Goal: Task Accomplishment & Management: Manage account settings

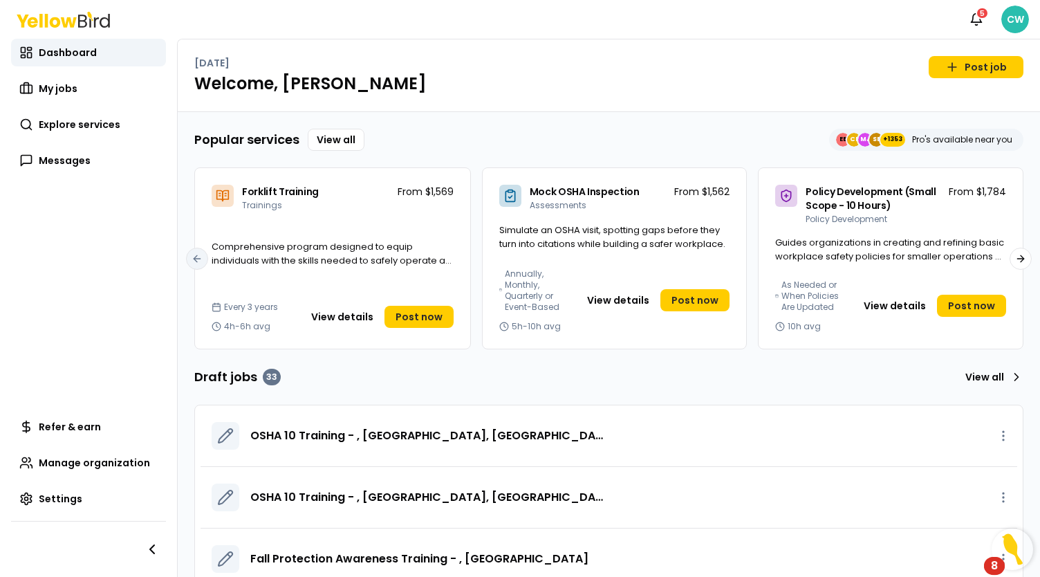
click at [1012, 15] on html "Notifications 5 CW Dashboard My jobs Explore services Messages Refer & earn Man…" at bounding box center [520, 288] width 1040 height 577
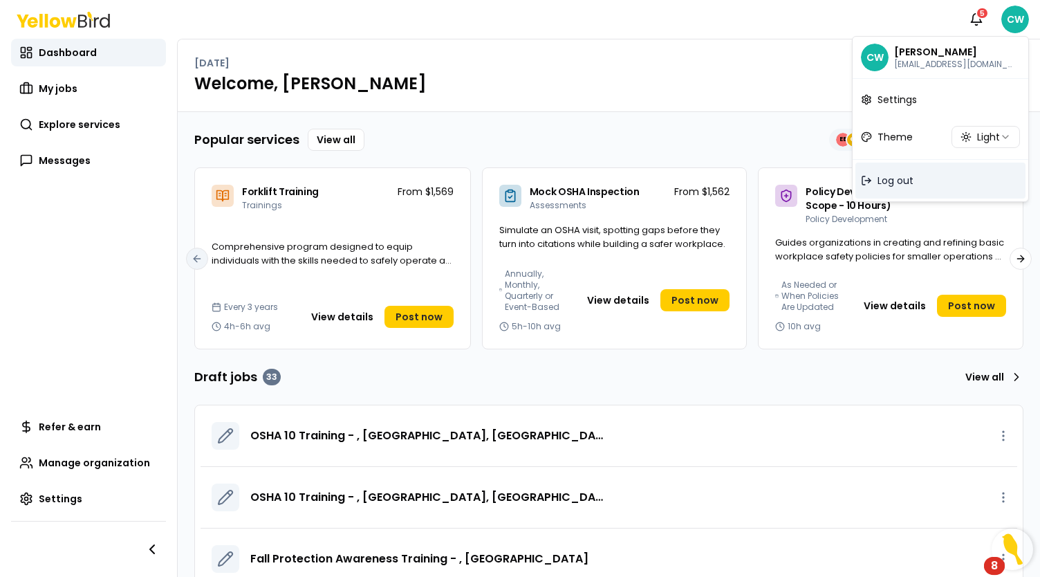
click at [911, 179] on span "Log out" at bounding box center [895, 181] width 36 height 14
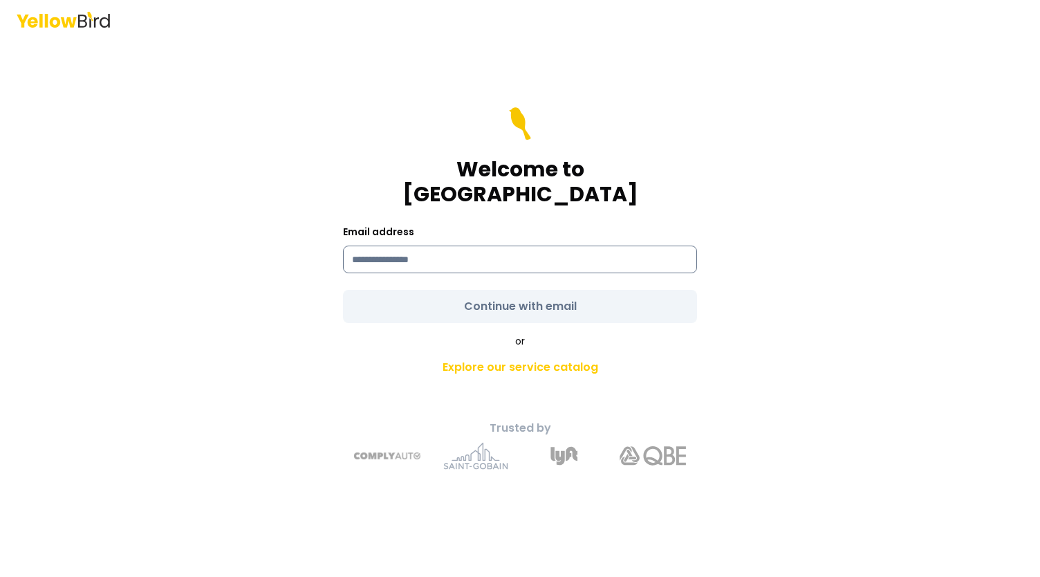
click at [395, 252] on input at bounding box center [520, 259] width 354 height 28
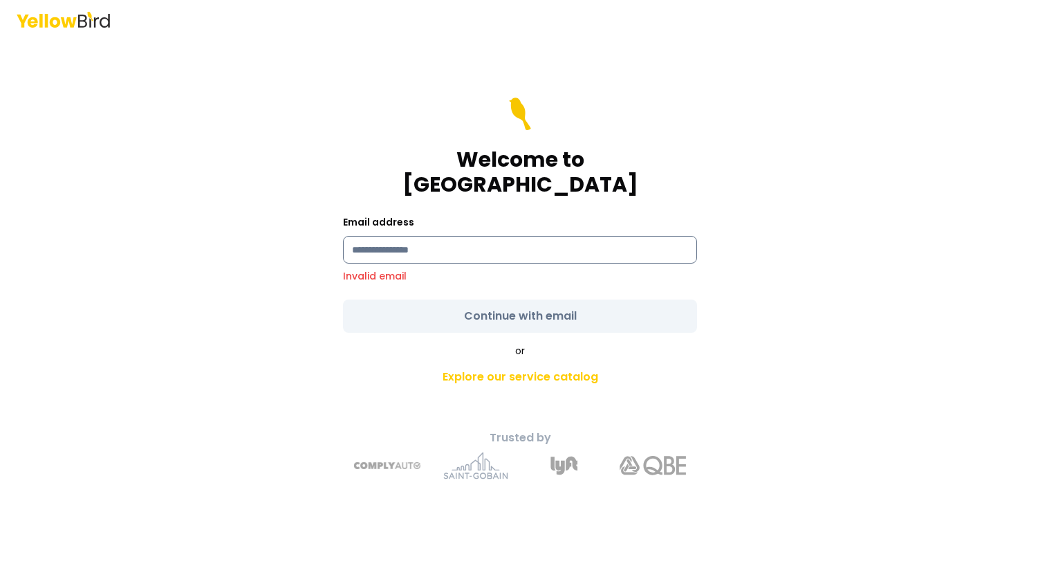
type input "**********"
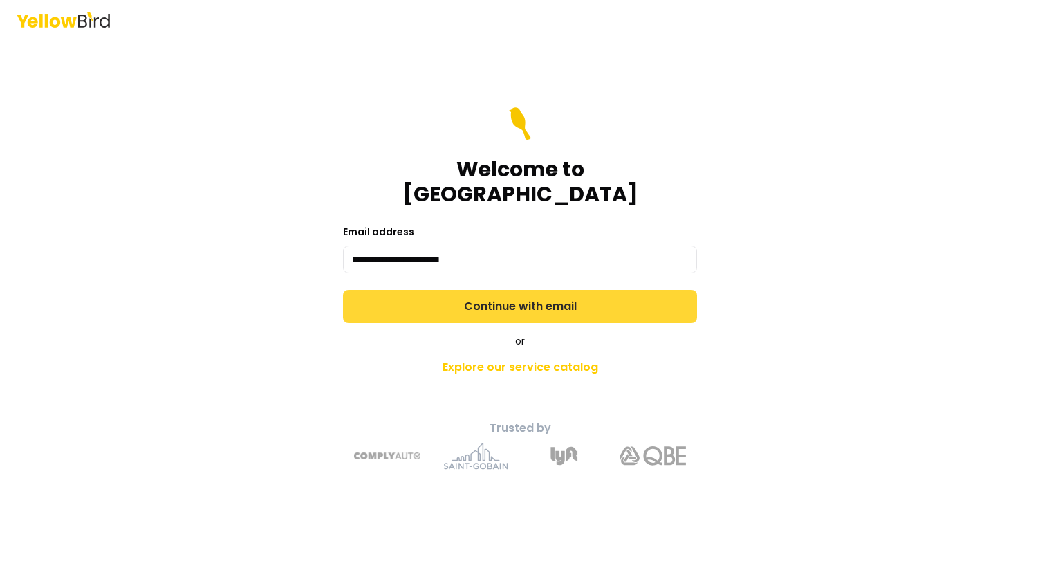
click at [492, 290] on form "**********" at bounding box center [520, 215] width 354 height 216
click at [487, 292] on button "Continue with email" at bounding box center [520, 306] width 354 height 33
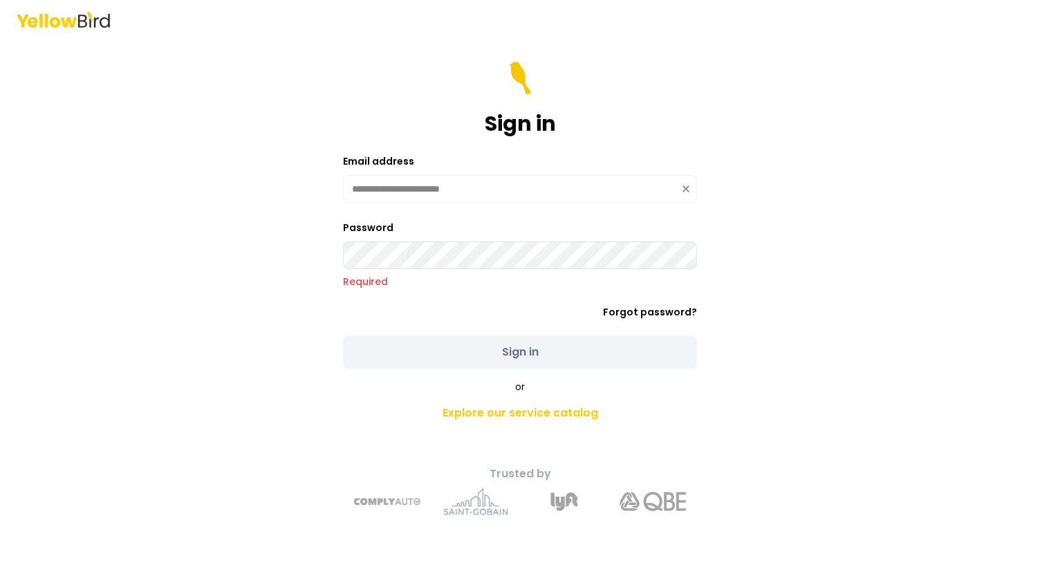
click at [686, 187] on icon at bounding box center [686, 189] width 6 height 6
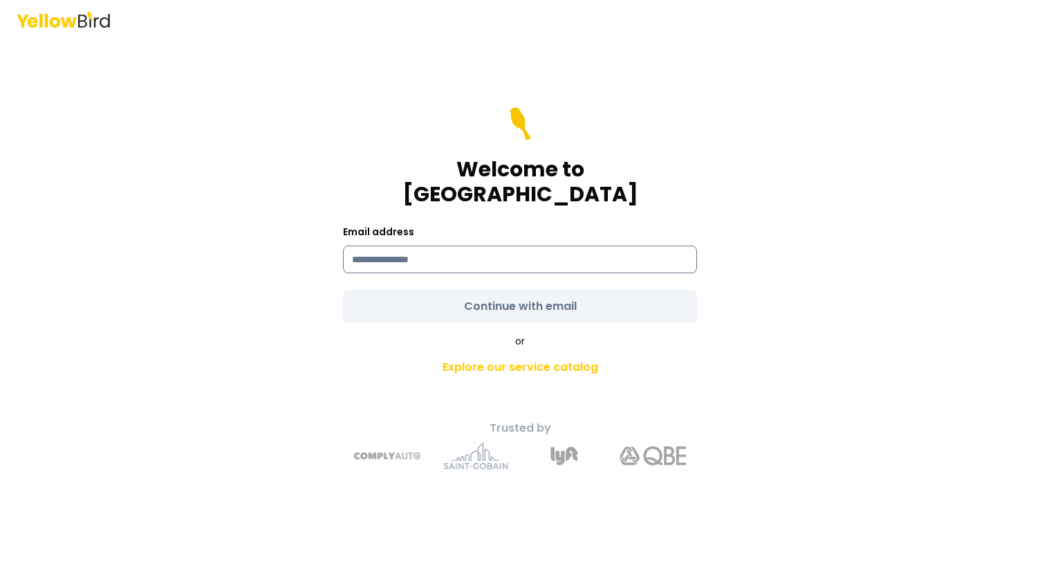
drag, startPoint x: 438, startPoint y: 247, endPoint x: 447, endPoint y: 245, distance: 8.6
click at [438, 247] on input at bounding box center [520, 259] width 354 height 28
type input "**********"
click at [527, 301] on form "**********" at bounding box center [520, 215] width 354 height 216
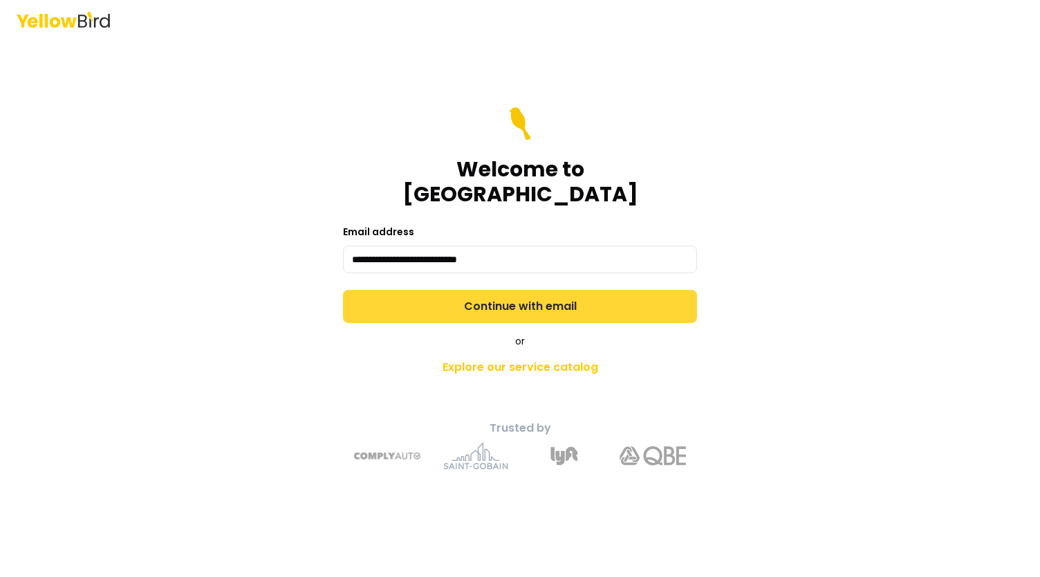
click at [505, 292] on button "Continue with email" at bounding box center [520, 306] width 354 height 33
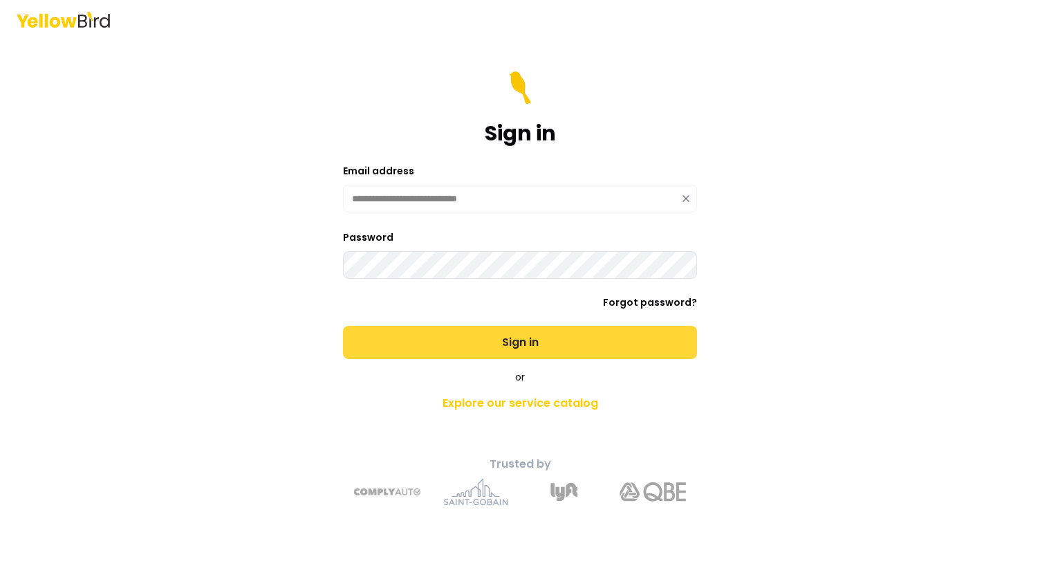
click at [592, 350] on button "Sign in" at bounding box center [520, 342] width 354 height 33
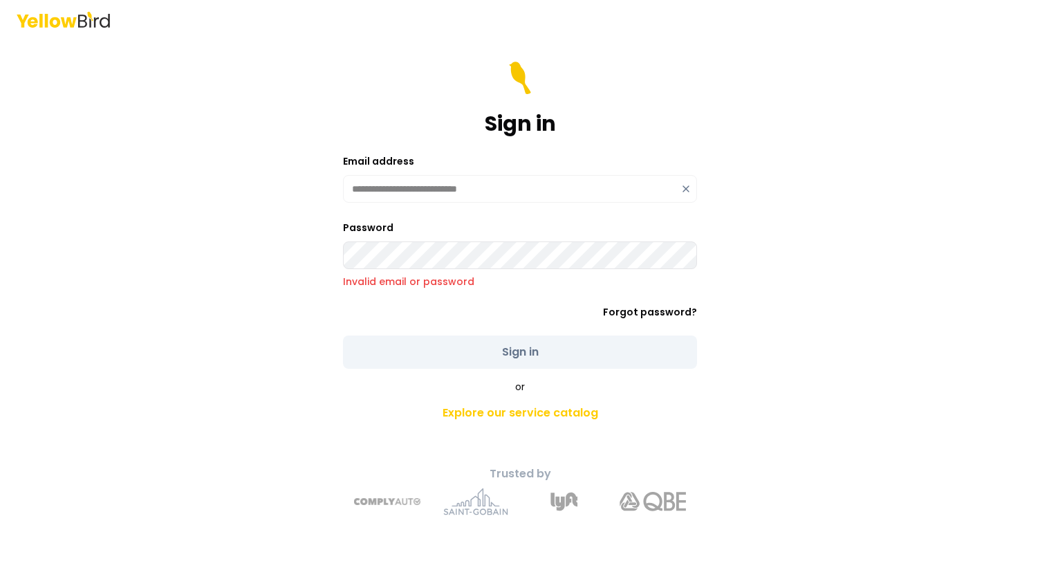
click at [315, 254] on div "**********" at bounding box center [519, 307] width 509 height 437
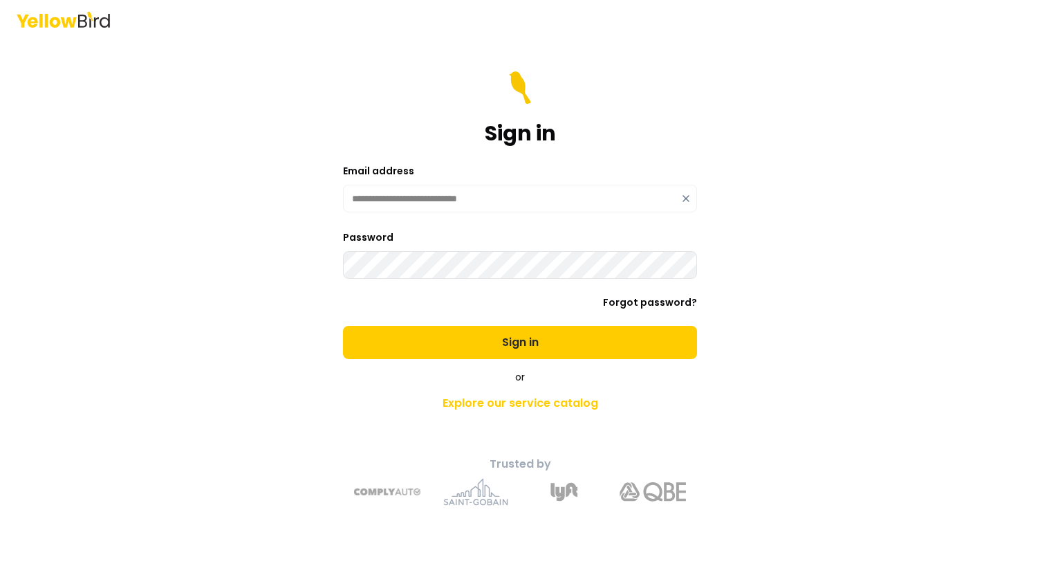
click at [343, 326] on button "Sign in" at bounding box center [520, 342] width 354 height 33
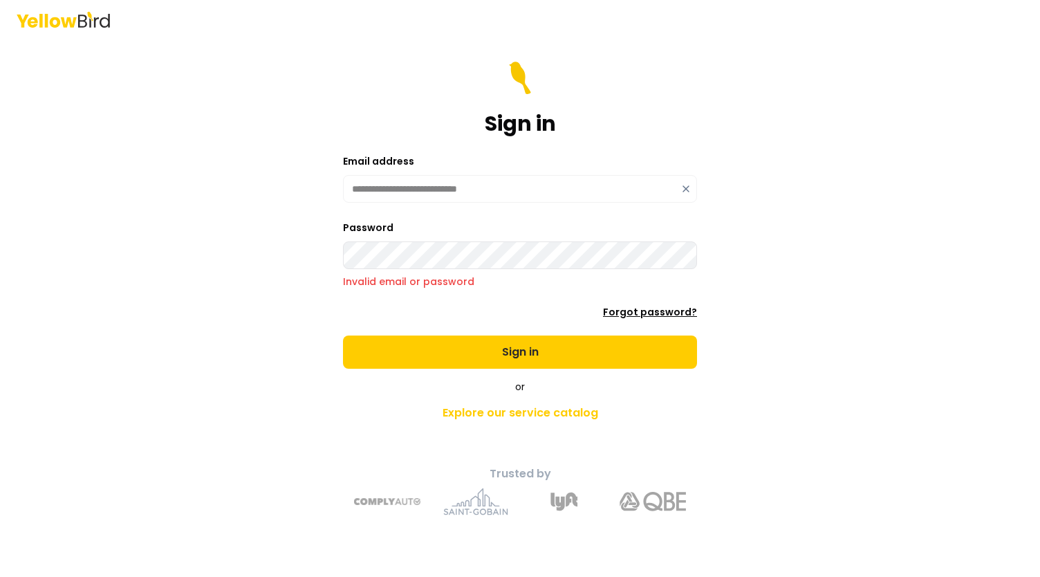
click at [658, 308] on link "Forgot password?" at bounding box center [650, 312] width 94 height 14
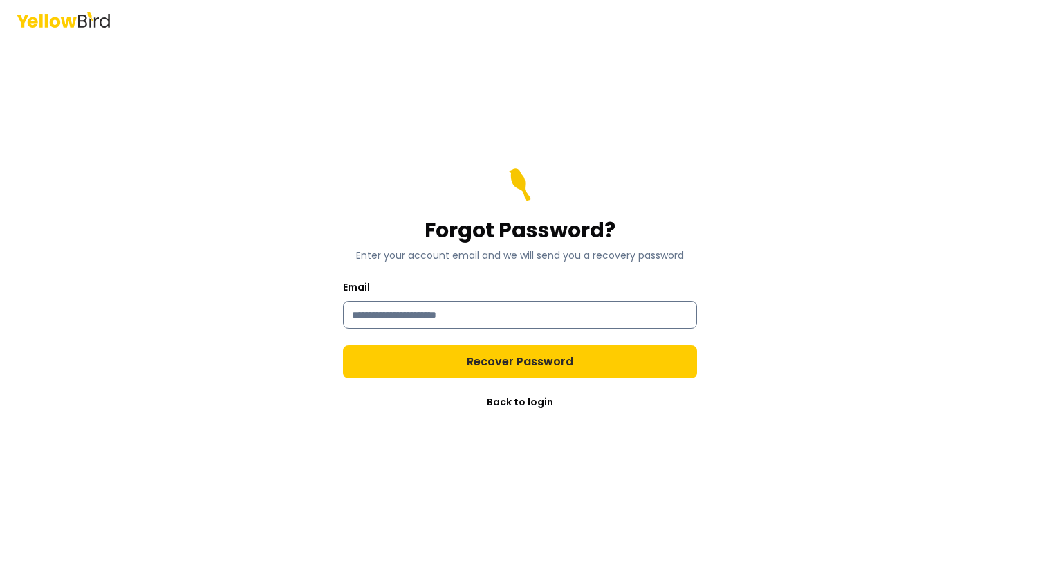
click at [460, 308] on input "Email" at bounding box center [520, 315] width 354 height 28
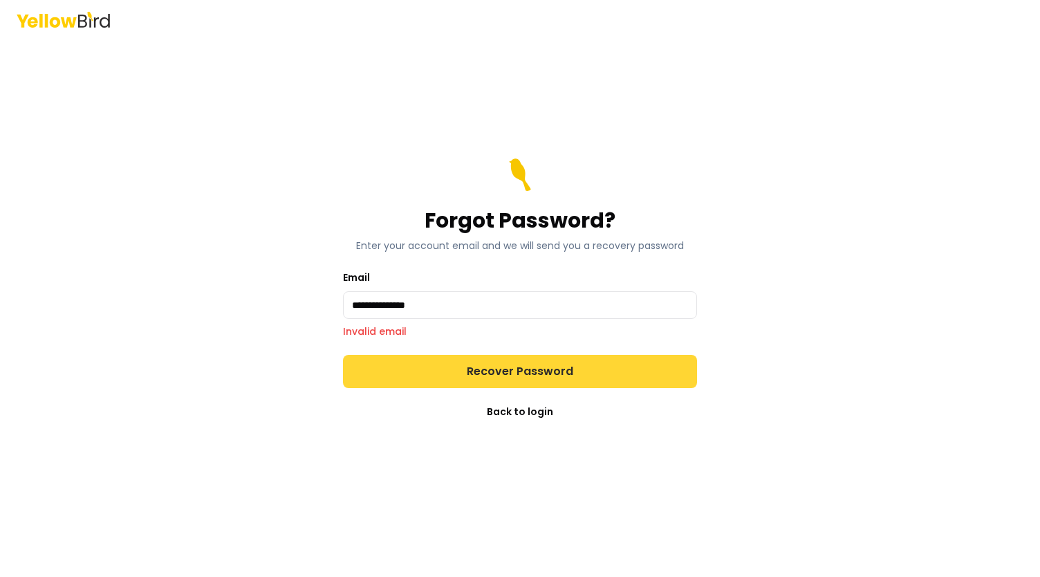
type input "**********"
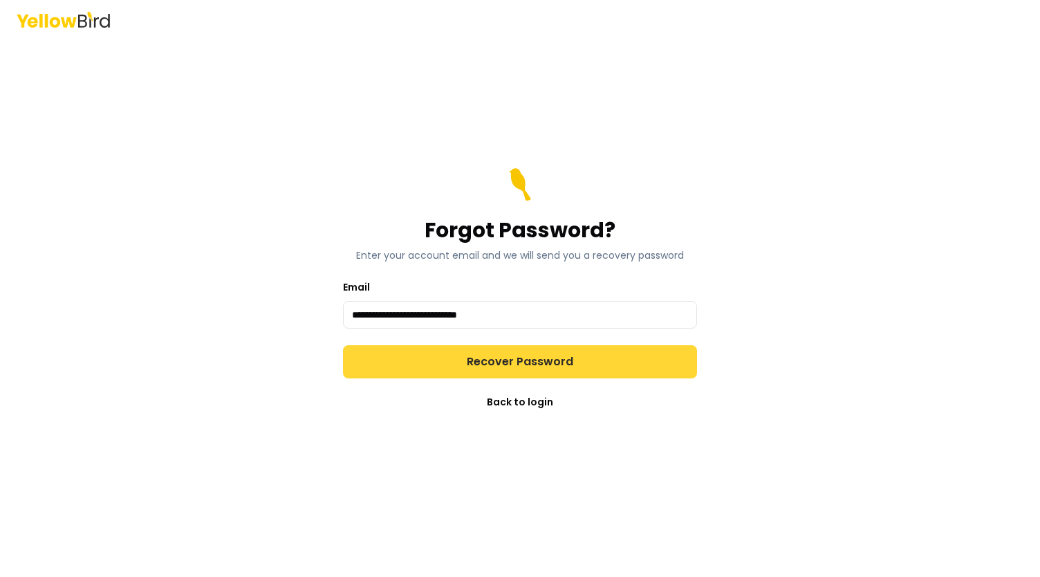
click at [512, 360] on button "Recover Password" at bounding box center [520, 361] width 354 height 33
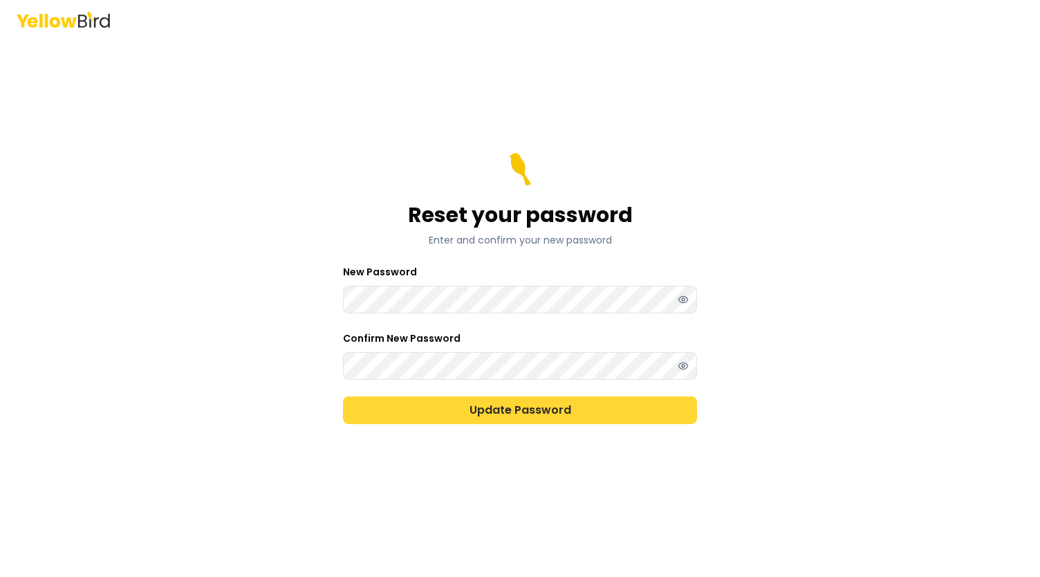
click at [367, 412] on button "Update Password" at bounding box center [520, 410] width 354 height 28
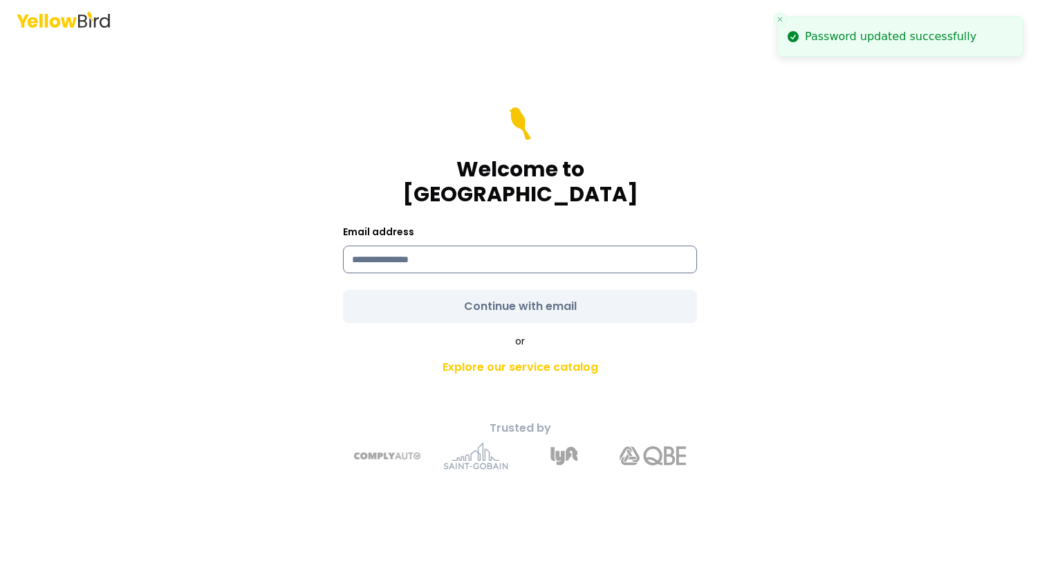
click at [465, 254] on input at bounding box center [520, 259] width 354 height 28
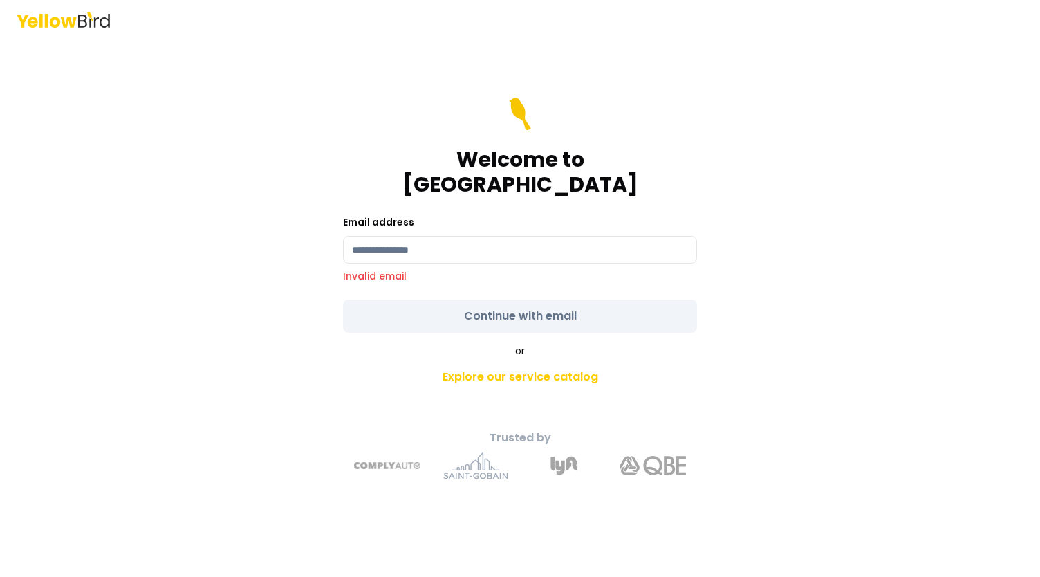
click at [477, 254] on div "Email address Invalid email" at bounding box center [520, 248] width 354 height 69
click at [475, 243] on input at bounding box center [520, 250] width 354 height 28
type input "**********"
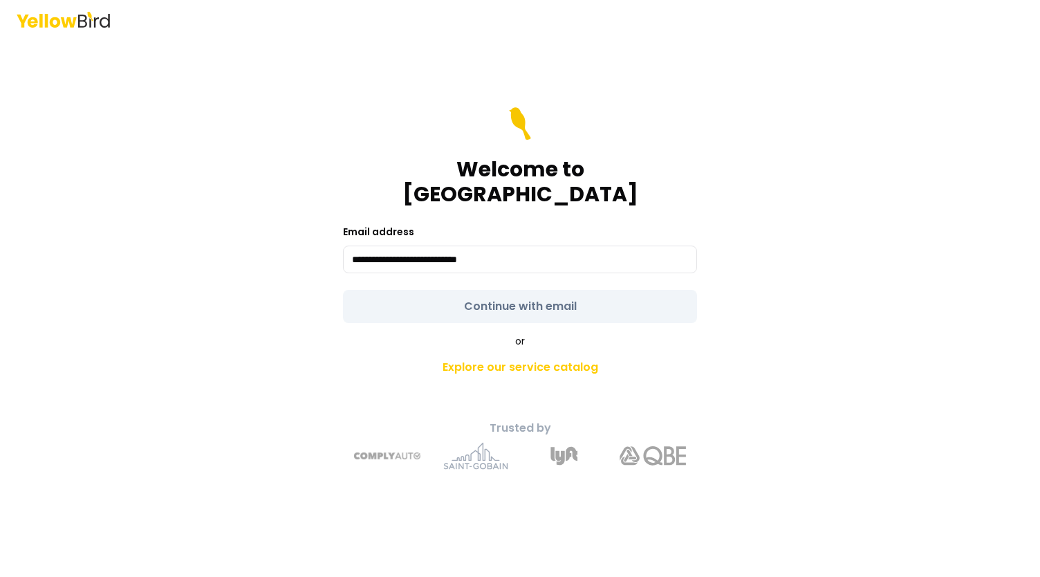
click at [520, 299] on form "**********" at bounding box center [520, 215] width 354 height 216
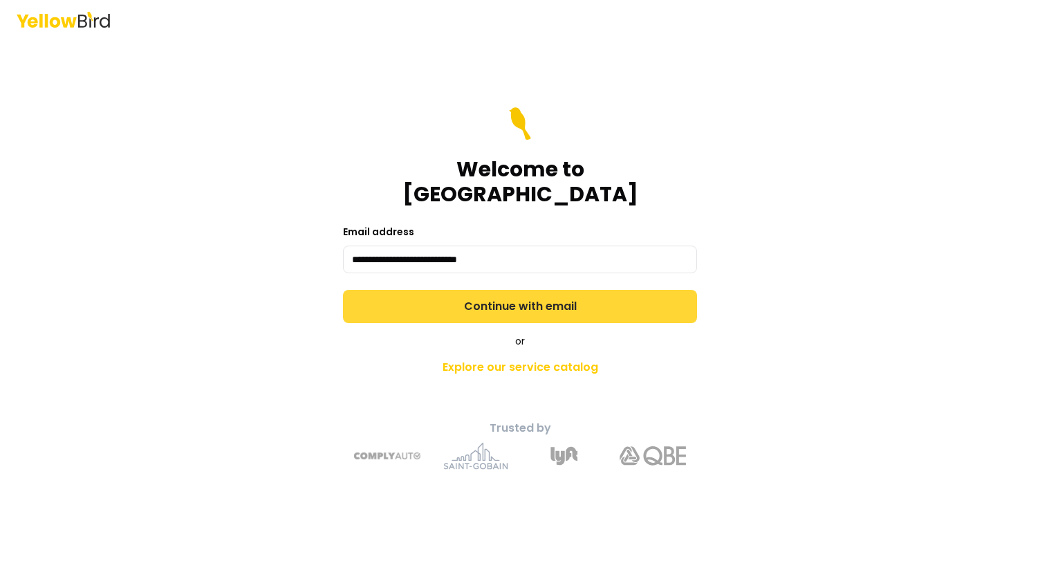
click at [541, 297] on button "Continue with email" at bounding box center [520, 306] width 354 height 33
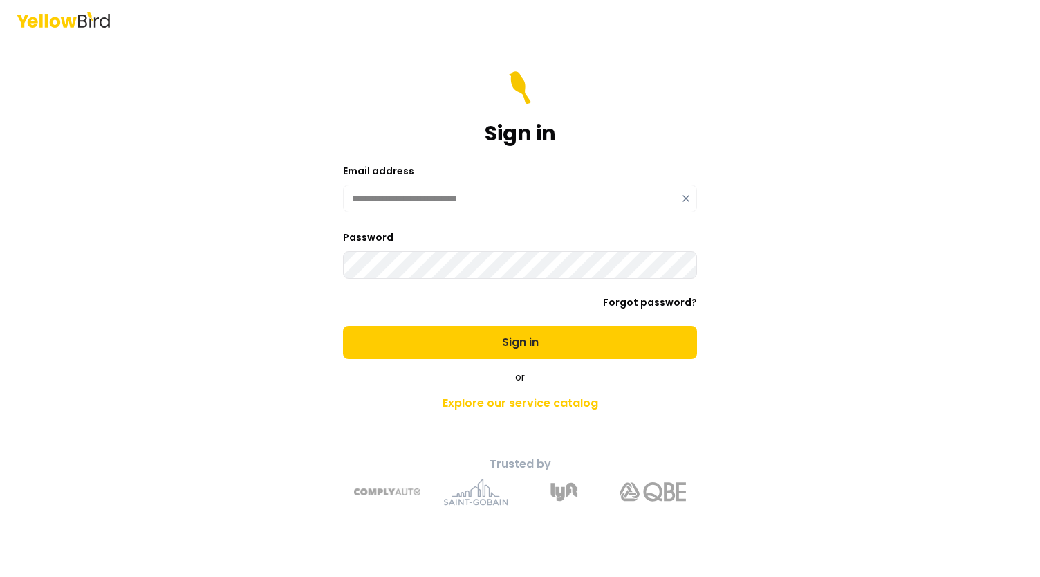
click at [343, 326] on button "Sign in" at bounding box center [520, 342] width 354 height 33
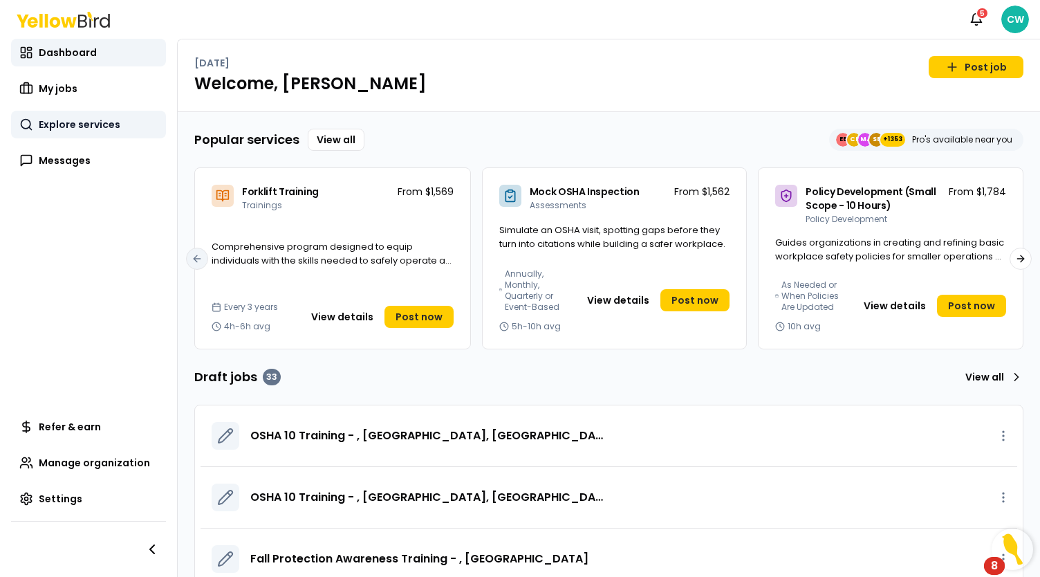
click at [57, 118] on span "Explore services" at bounding box center [80, 125] width 82 height 14
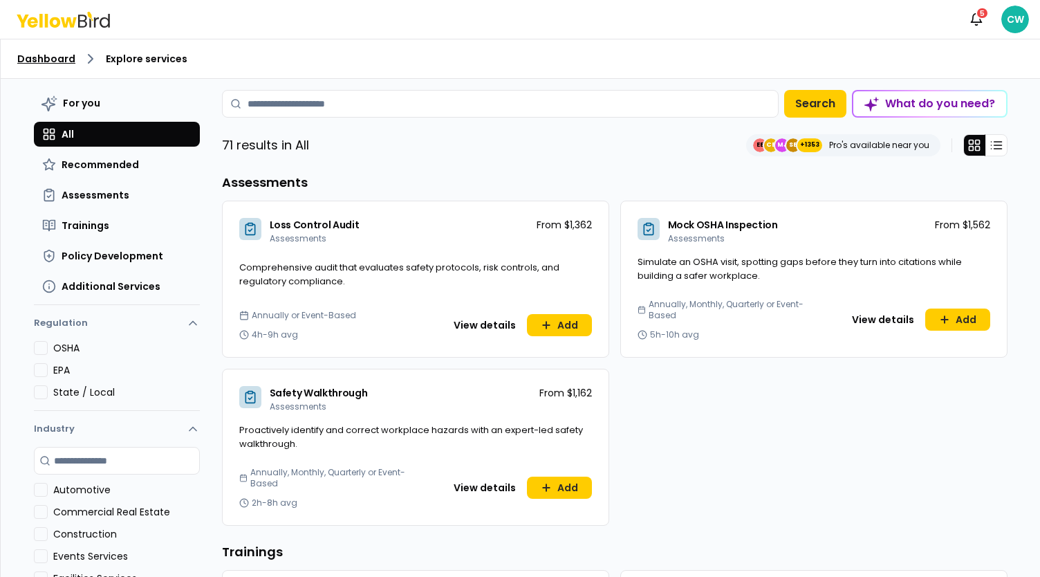
click at [55, 60] on link "Dashboard" at bounding box center [46, 59] width 58 height 14
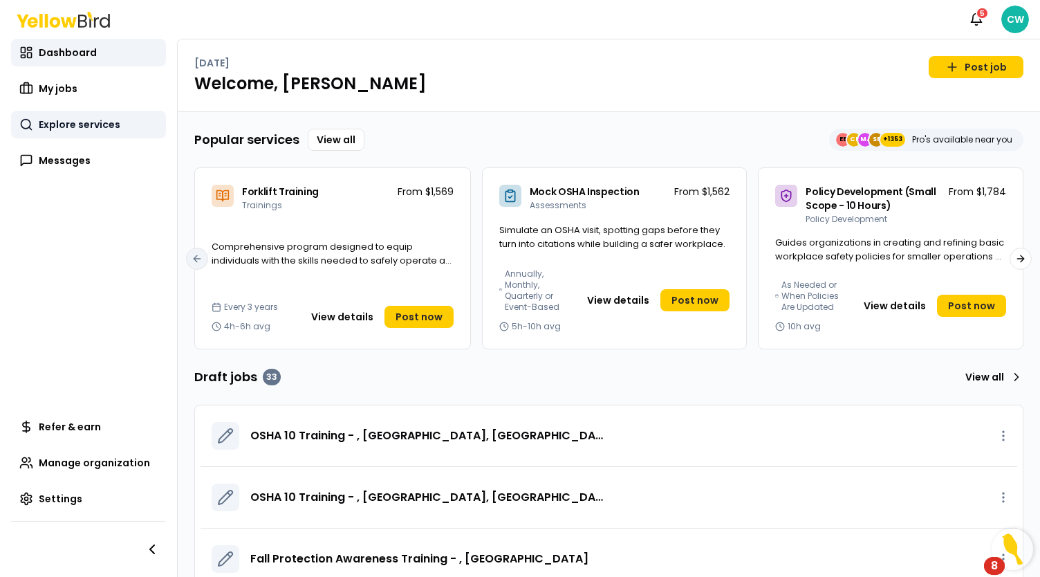
click at [91, 124] on span "Explore services" at bounding box center [80, 125] width 82 height 14
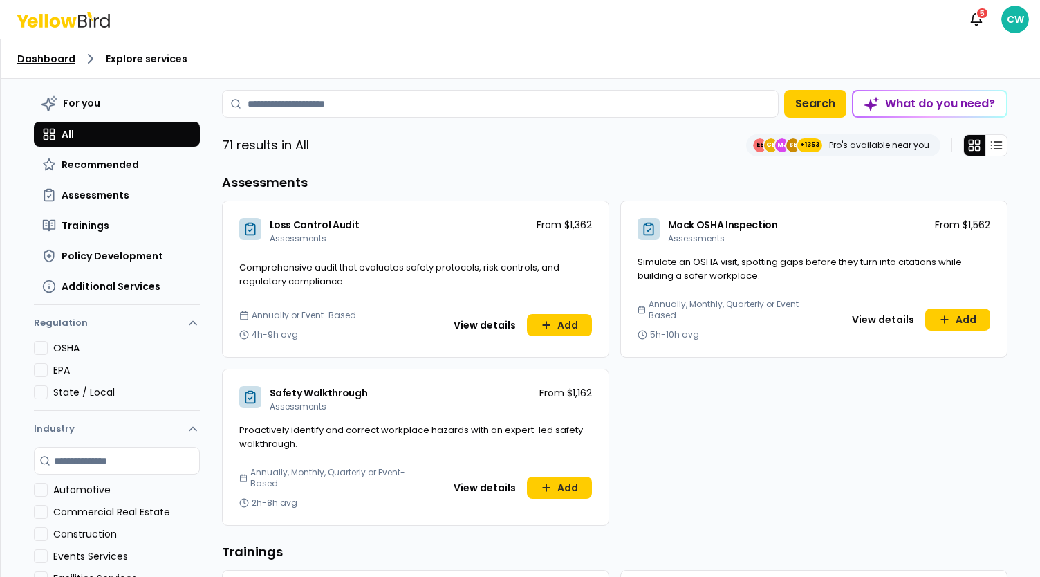
click at [55, 62] on link "Dashboard" at bounding box center [46, 59] width 58 height 14
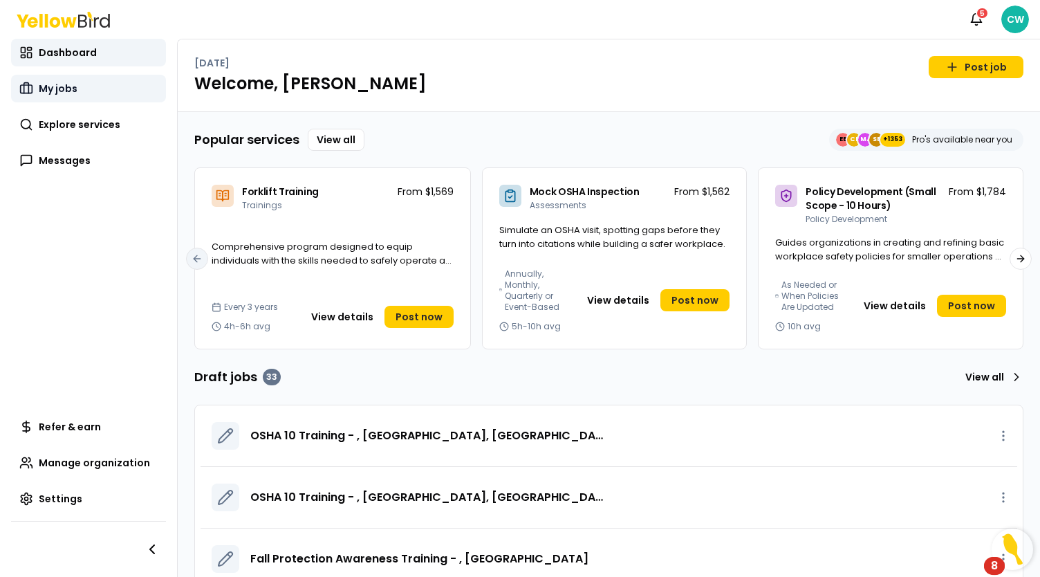
click at [86, 89] on link "My jobs" at bounding box center [88, 89] width 155 height 28
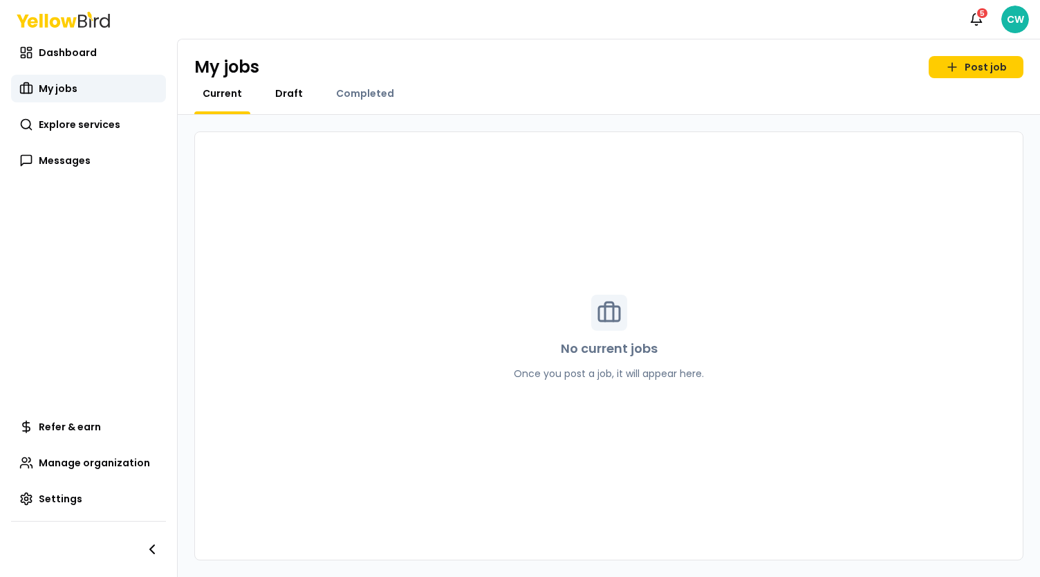
click at [282, 96] on span "Draft" at bounding box center [289, 93] width 28 height 14
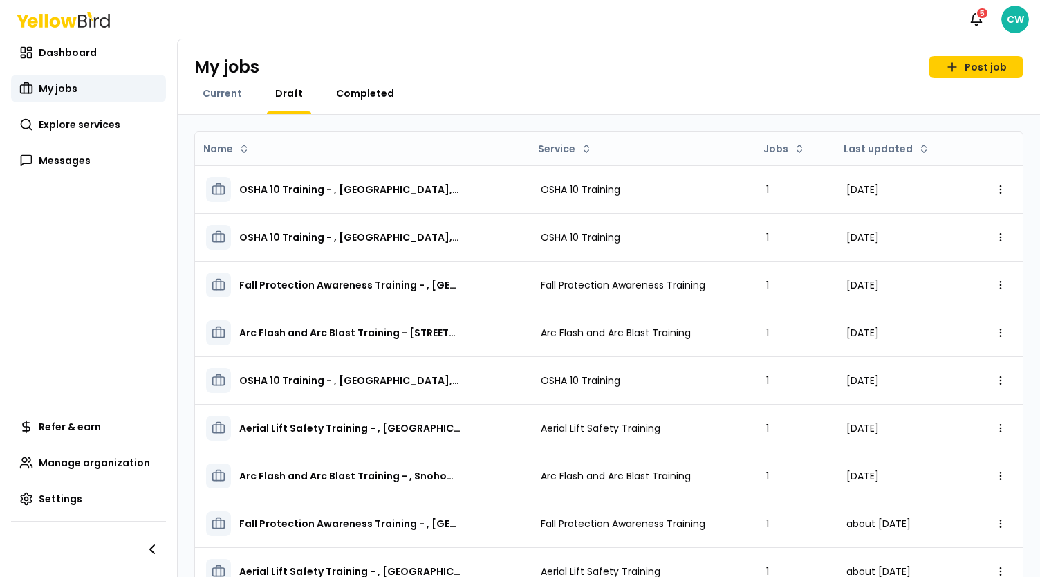
click at [358, 93] on span "Completed" at bounding box center [365, 93] width 58 height 14
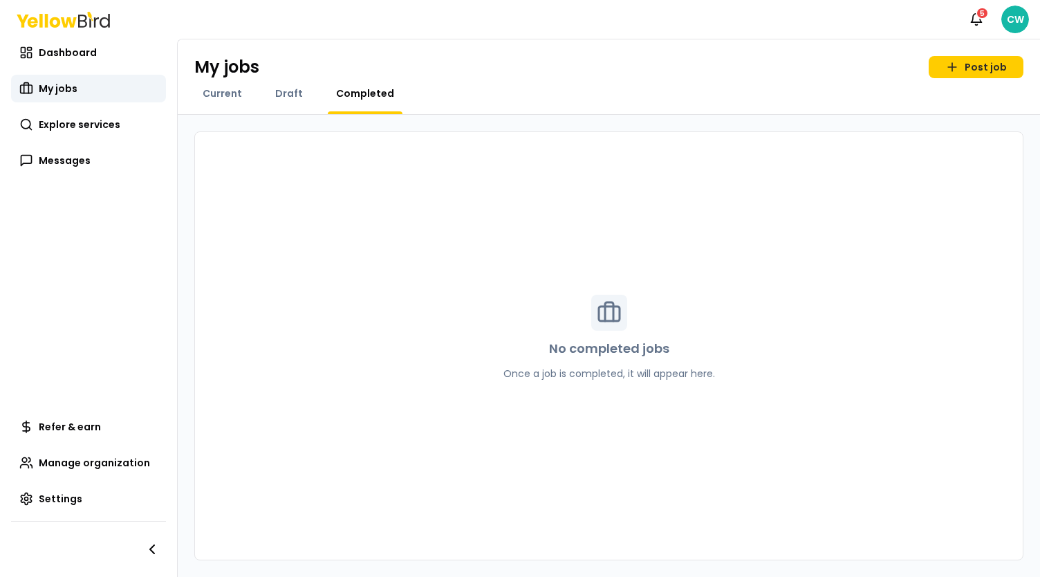
click at [221, 101] on div "Current" at bounding box center [222, 100] width 56 height 28
click at [209, 95] on span "Current" at bounding box center [222, 93] width 39 height 14
click at [285, 91] on span "Draft" at bounding box center [289, 93] width 28 height 14
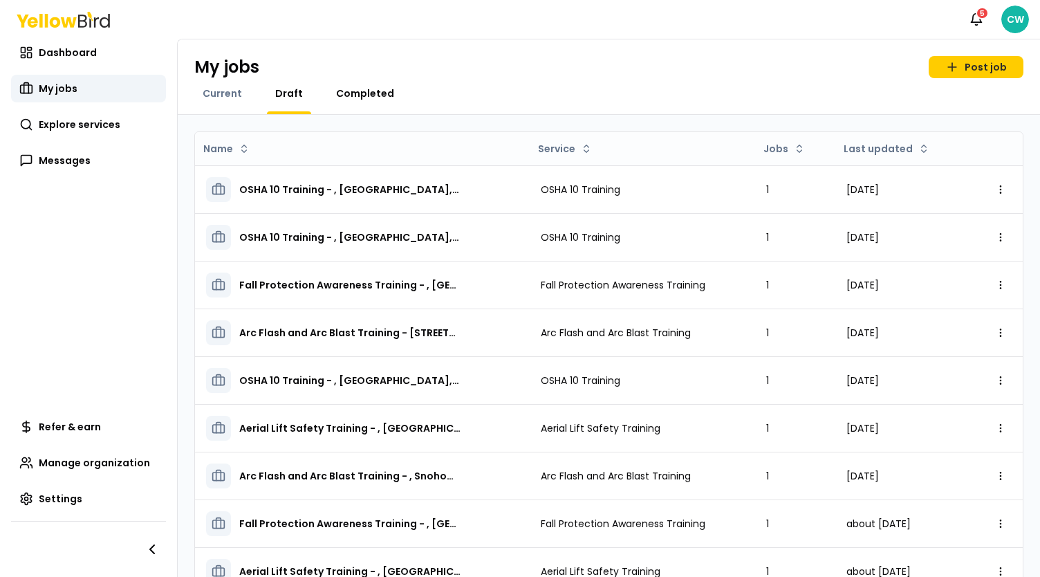
click at [355, 88] on span "Completed" at bounding box center [365, 93] width 58 height 14
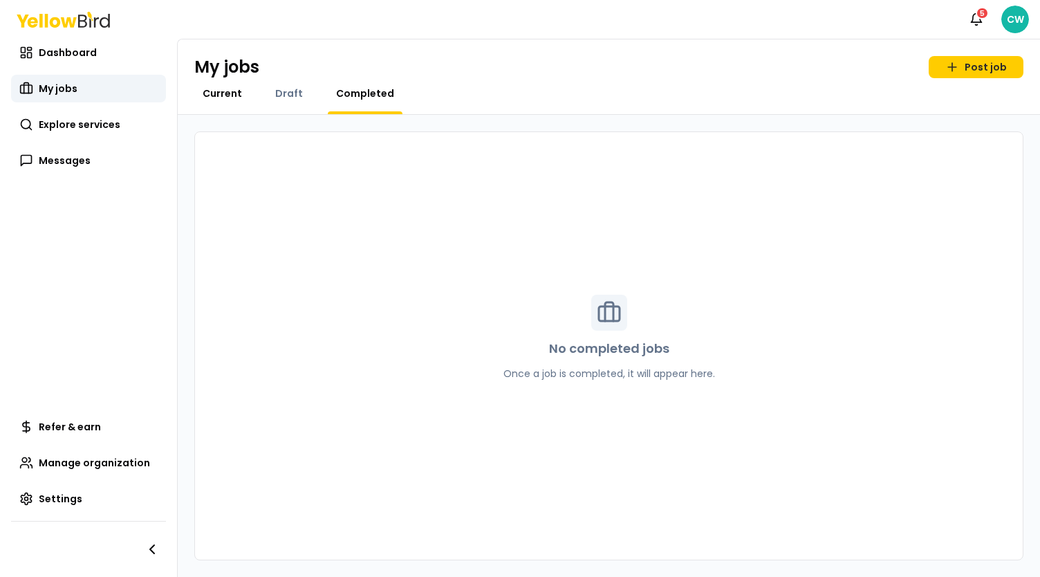
click at [215, 97] on span "Current" at bounding box center [222, 93] width 39 height 14
click at [332, 82] on div "My jobs Post job Current Draft Completed" at bounding box center [609, 76] width 862 height 75
click at [369, 106] on div "Completed" at bounding box center [365, 100] width 75 height 28
click at [360, 89] on span "Completed" at bounding box center [365, 93] width 58 height 14
click at [368, 218] on div "No completed jobs Once a job is completed, it will appear here." at bounding box center [608, 345] width 829 height 429
